Goal: Obtain resource: Obtain resource

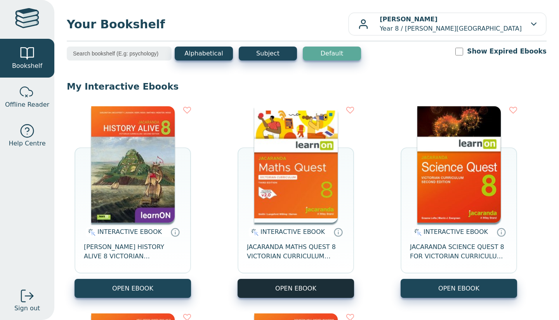
click at [287, 285] on button "OPEN EBOOK" at bounding box center [295, 288] width 116 height 19
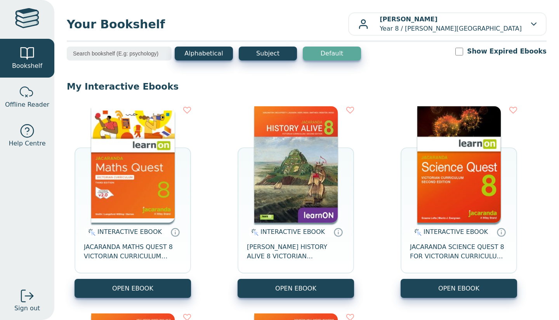
click at [302, 286] on button "OPEN EBOOK" at bounding box center [295, 288] width 116 height 19
